Goal: Information Seeking & Learning: Check status

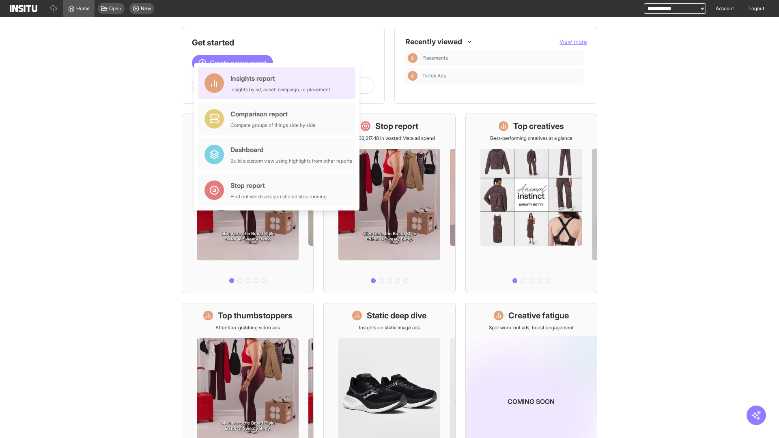
click at [279, 83] on div "Insights report Insights by ad, adset, campaign, or placement" at bounding box center [281, 82] width 100 height 19
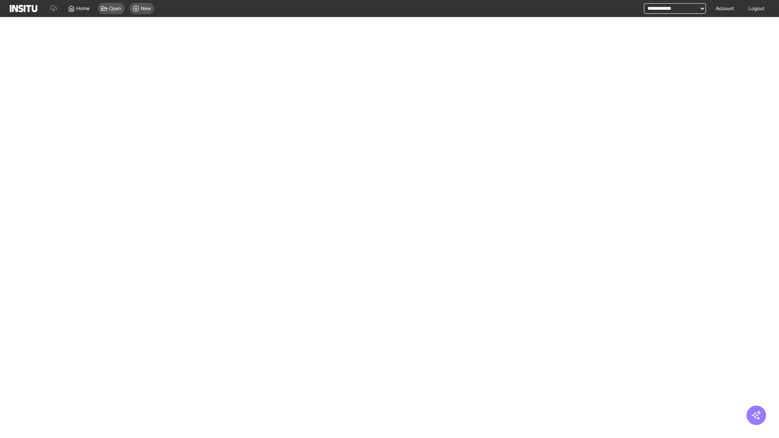
select select "**"
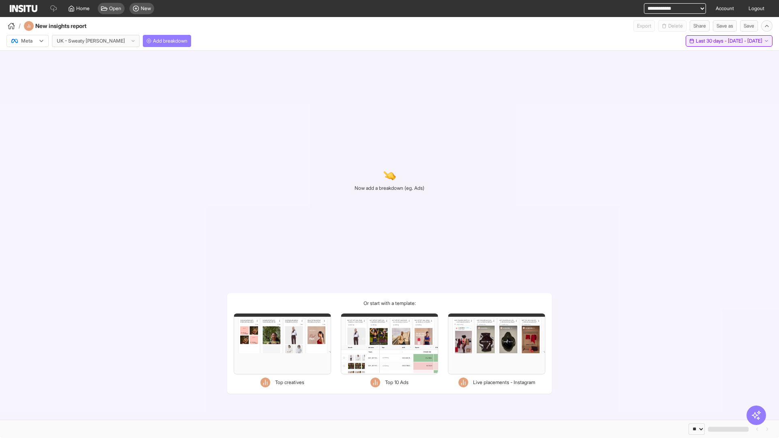
click at [712, 41] on span "Last 30 days - [DATE] - [DATE]" at bounding box center [729, 41] width 67 height 6
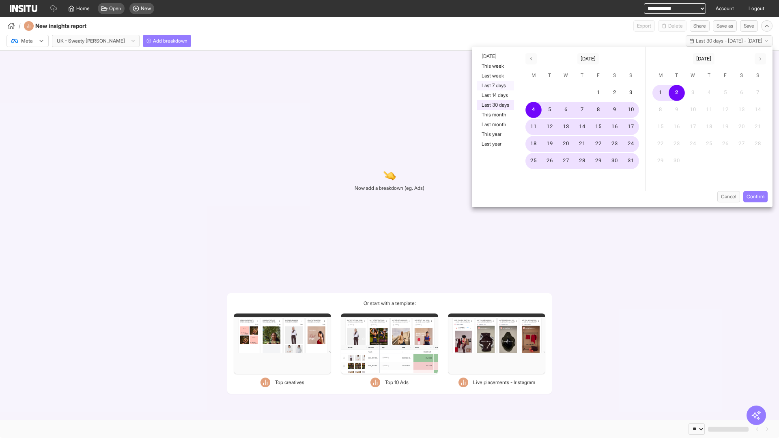
click at [495, 86] on button "Last 7 days" at bounding box center [495, 86] width 37 height 10
